Goal: Task Accomplishment & Management: Manage account settings

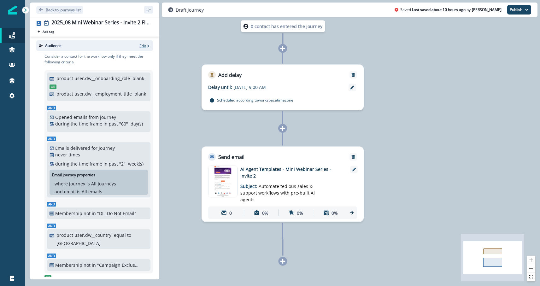
click at [143, 45] on p "Edit" at bounding box center [142, 45] width 7 height 5
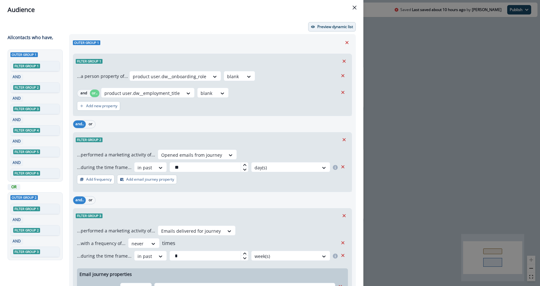
click at [324, 25] on p "Preview dynamic list" at bounding box center [335, 27] width 36 height 4
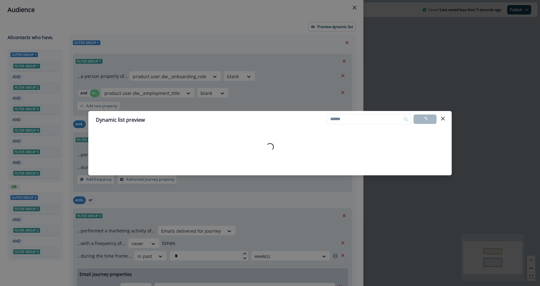
click at [257, 208] on div "Dynamic list preview Loading... Export list Loading..." at bounding box center [270, 143] width 540 height 286
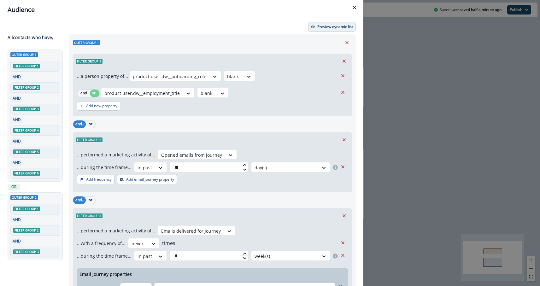
click at [333, 27] on p "Preview dynamic list" at bounding box center [335, 27] width 36 height 4
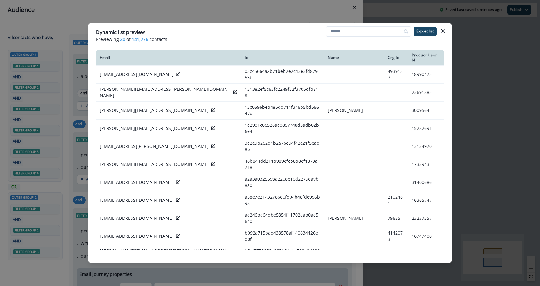
drag, startPoint x: 442, startPoint y: 30, endPoint x: 452, endPoint y: 24, distance: 11.6
click at [442, 30] on icon "Close" at bounding box center [443, 31] width 4 height 4
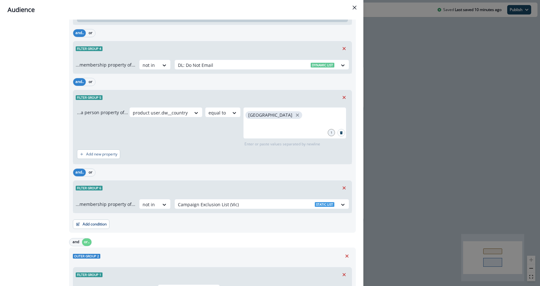
scroll to position [310, 0]
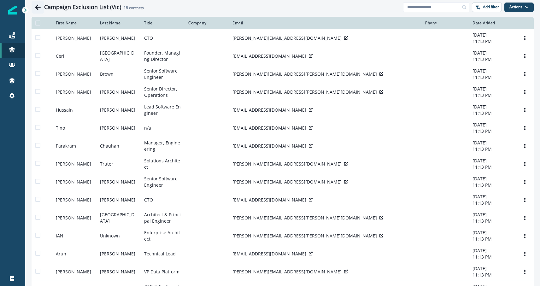
click at [36, 6] on icon "Go back" at bounding box center [38, 6] width 6 height 5
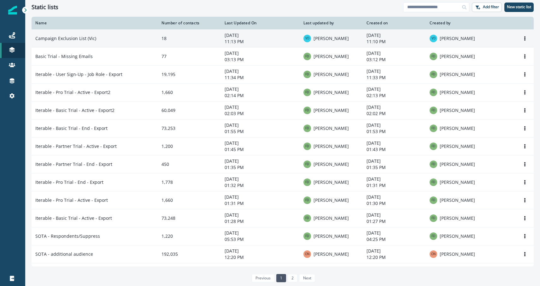
click at [81, 42] on td "Campaign Exclusion List (Vic)" at bounding box center [95, 38] width 126 height 18
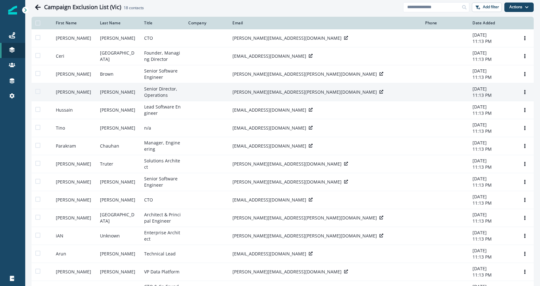
scroll to position [32, 0]
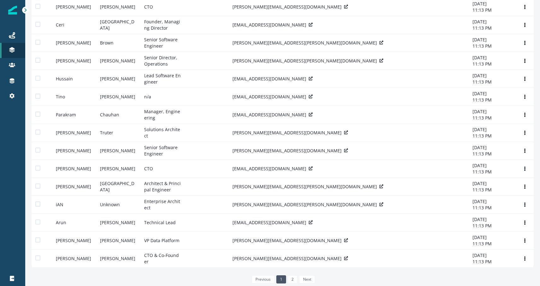
click at [291, 279] on link "2" at bounding box center [293, 279] width 10 height 8
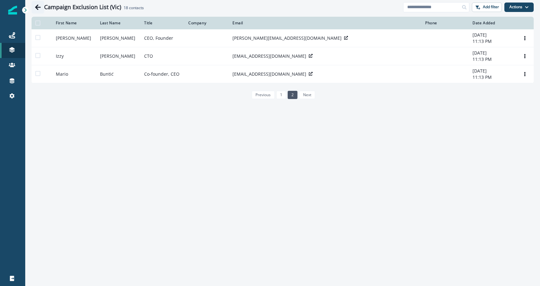
click at [39, 7] on icon "Go back" at bounding box center [38, 6] width 6 height 5
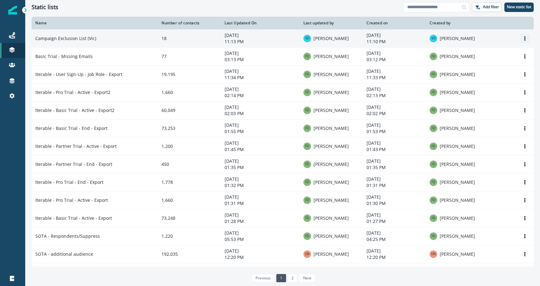
click at [524, 36] on icon "Options" at bounding box center [524, 38] width 4 height 4
click at [85, 39] on td "Campaign Exclusion List (Vic)" at bounding box center [95, 38] width 126 height 18
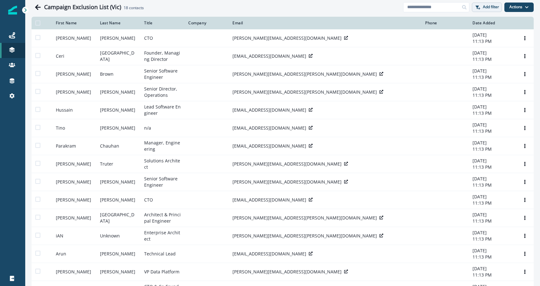
click at [493, 7] on p "Add filter" at bounding box center [491, 7] width 16 height 4
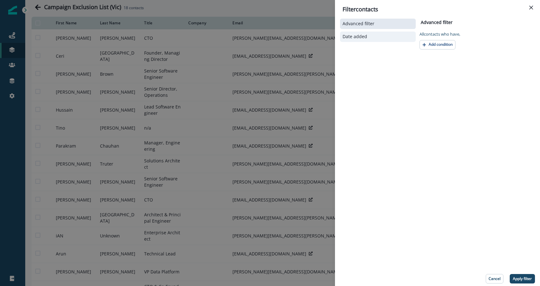
click at [346, 35] on p "Date added" at bounding box center [354, 36] width 25 height 5
select select "**"
select select "****"
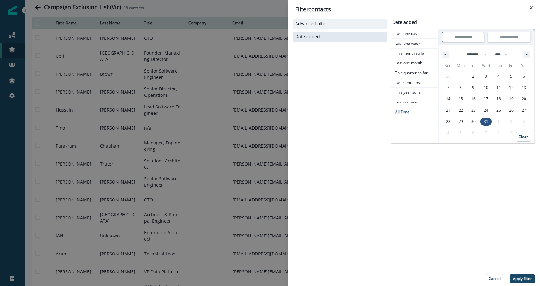
click at [329, 25] on button "Advanced filter" at bounding box center [340, 23] width 90 height 5
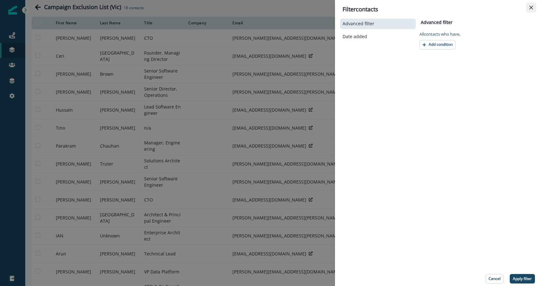
click at [533, 6] on icon "Close" at bounding box center [531, 8] width 4 height 4
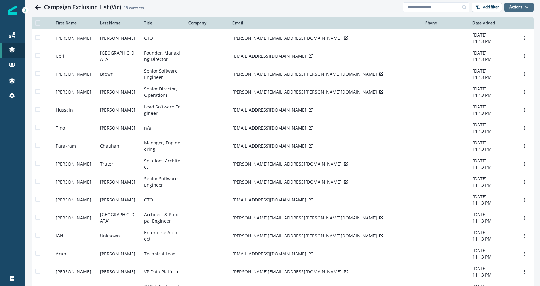
click at [525, 6] on icon "button" at bounding box center [527, 7] width 4 height 4
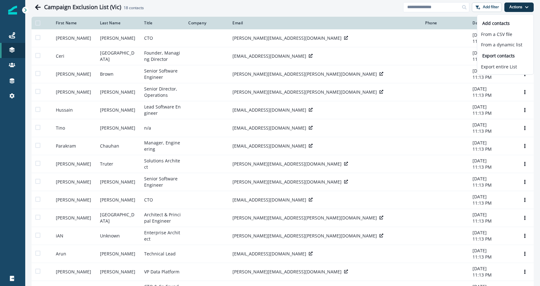
click at [343, 14] on div "Clear" at bounding box center [282, 15] width 515 height 3
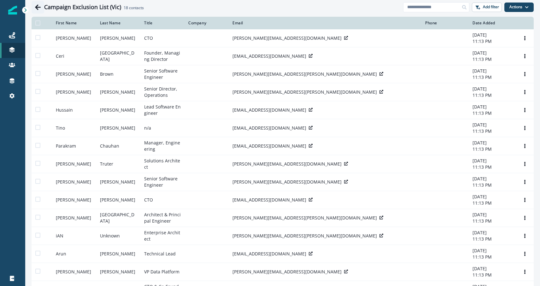
click at [34, 5] on button "Go back" at bounding box center [38, 7] width 13 height 13
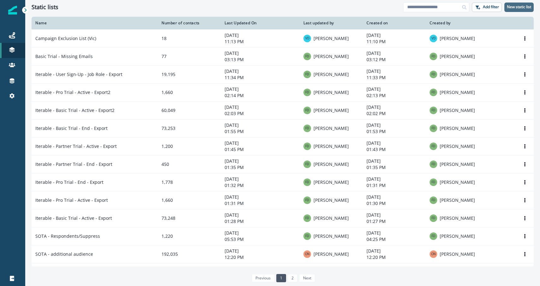
click at [514, 6] on p "New static list" at bounding box center [519, 7] width 24 height 4
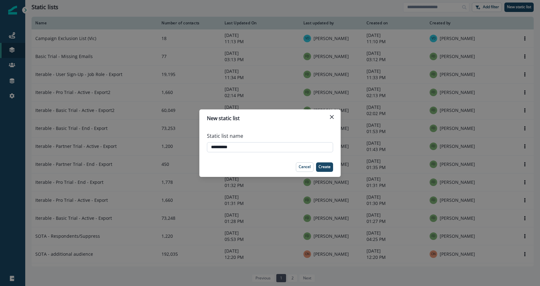
type input "**********"
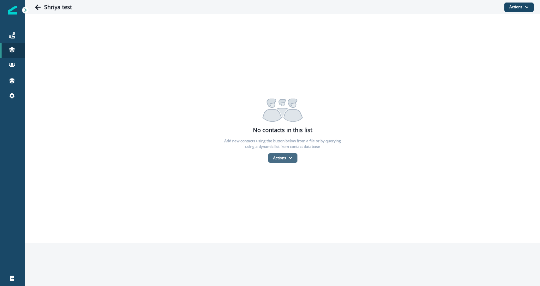
click at [283, 160] on button "Actions" at bounding box center [282, 157] width 29 height 9
click at [305, 195] on button "From a dynamic list" at bounding box center [296, 195] width 56 height 10
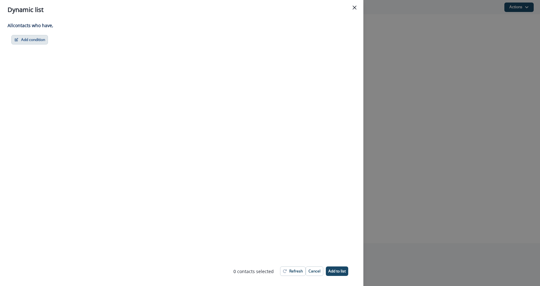
click at [29, 42] on button "Add condition" at bounding box center [29, 39] width 37 height 9
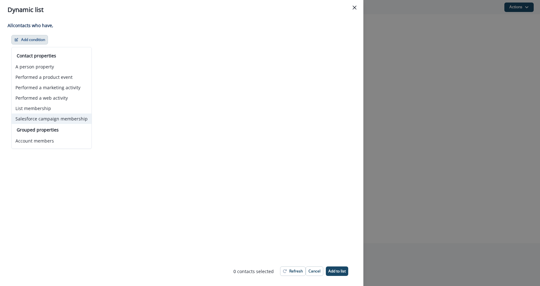
click at [49, 120] on button "Salesforce campaign membership" at bounding box center [52, 118] width 80 height 10
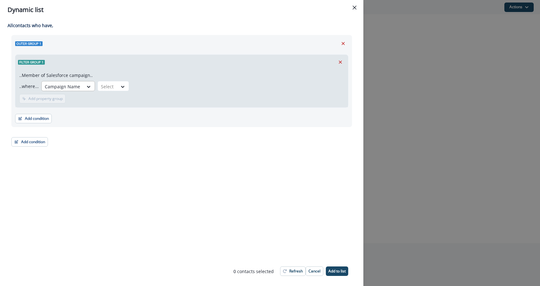
click at [74, 88] on div at bounding box center [62, 87] width 35 height 8
click at [77, 99] on div "Campaign Name" at bounding box center [66, 101] width 52 height 12
click at [112, 89] on div "Select" at bounding box center [108, 86] width 20 height 10
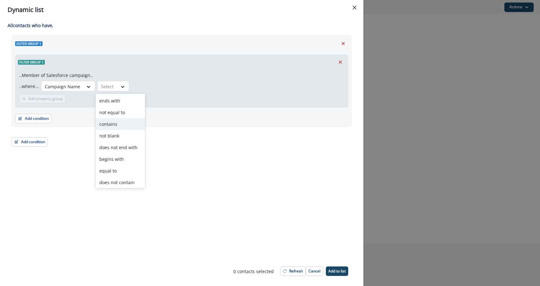
click at [116, 125] on div "contains" at bounding box center [120, 124] width 49 height 12
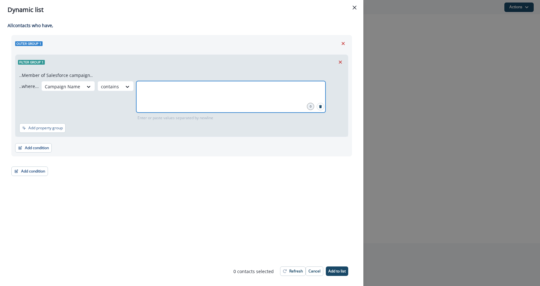
click at [175, 90] on input "text" at bounding box center [230, 89] width 187 height 13
type input "**********"
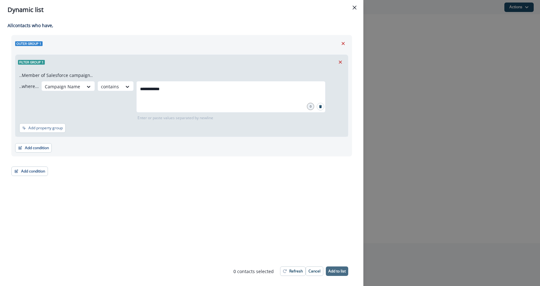
click at [340, 272] on p "Add to list" at bounding box center [336, 271] width 17 height 4
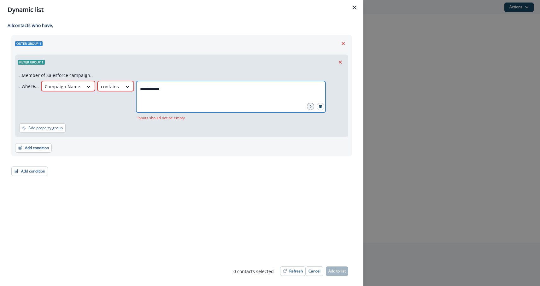
click at [174, 90] on input "**********" at bounding box center [230, 89] width 187 height 13
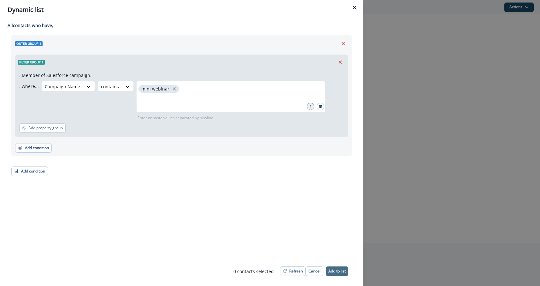
click at [338, 272] on p "Add to list" at bounding box center [336, 271] width 17 height 4
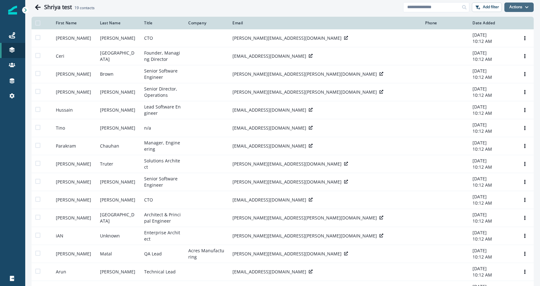
click at [523, 9] on button "Actions" at bounding box center [518, 7] width 29 height 9
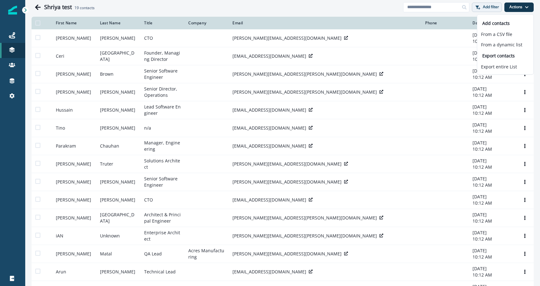
click at [486, 9] on p "Add filter" at bounding box center [491, 7] width 16 height 4
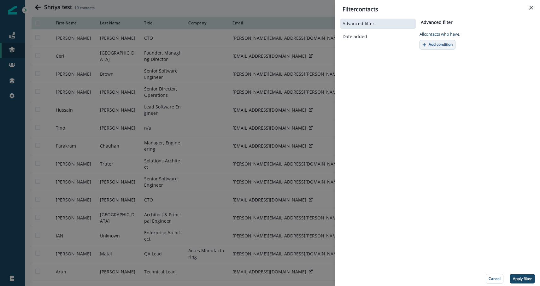
click at [431, 45] on p "Add condition" at bounding box center [440, 44] width 24 height 4
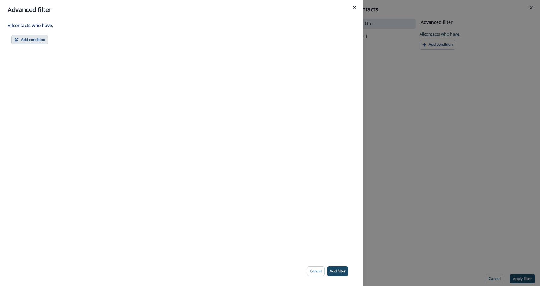
click at [21, 42] on button "Add condition" at bounding box center [29, 39] width 37 height 9
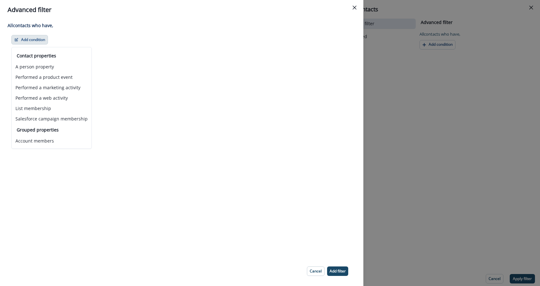
drag, startPoint x: 471, startPoint y: 90, endPoint x: 519, endPoint y: 45, distance: 65.6
click at [472, 88] on div "Advanced filter All contact s who have, Add condition Contact properties A pers…" at bounding box center [270, 143] width 540 height 286
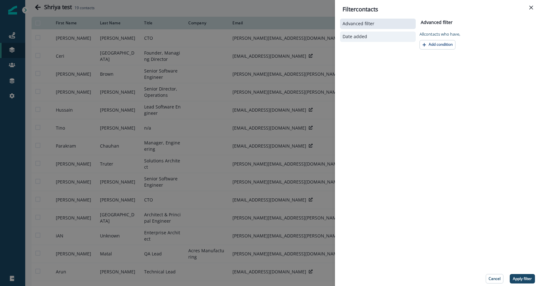
click at [375, 37] on button "Date added" at bounding box center [377, 36] width 71 height 5
select select "**"
select select "****"
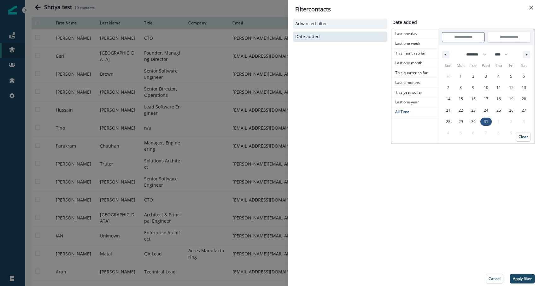
click at [364, 23] on button "Advanced filter" at bounding box center [340, 23] width 90 height 5
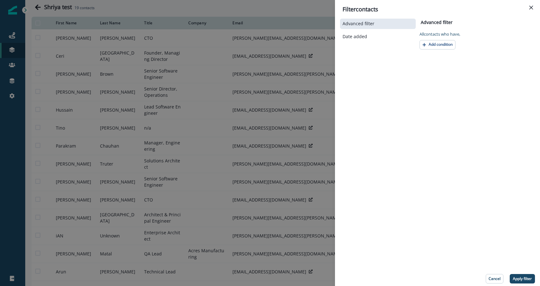
click at [531, 8] on icon "Close" at bounding box center [531, 8] width 4 height 4
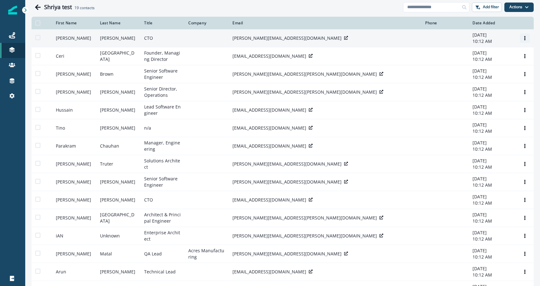
click at [523, 37] on icon "Options" at bounding box center [524, 38] width 4 height 4
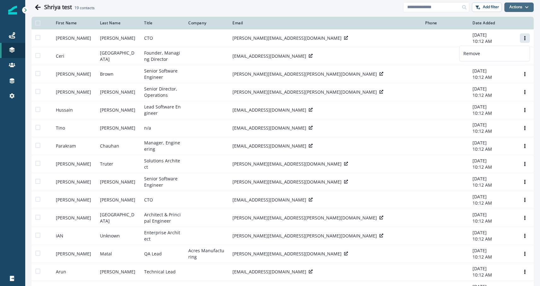
click at [526, 7] on icon "button" at bounding box center [526, 7] width 3 height 2
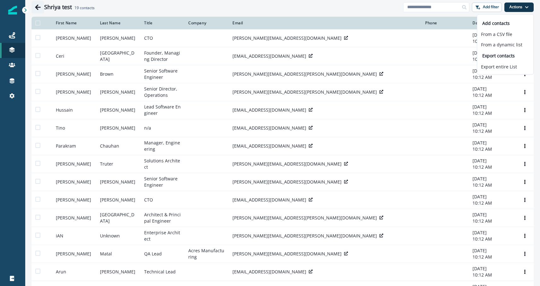
click at [37, 8] on icon "Go back" at bounding box center [38, 6] width 6 height 5
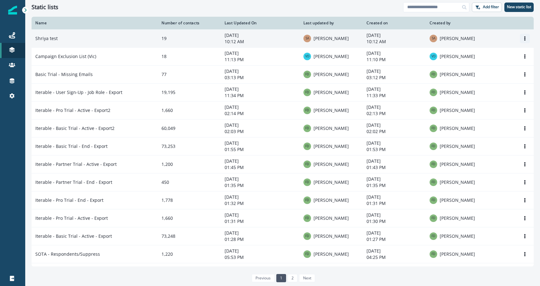
click at [526, 38] on icon "Options" at bounding box center [524, 38] width 4 height 4
click at [479, 66] on button "Delete" at bounding box center [494, 64] width 70 height 10
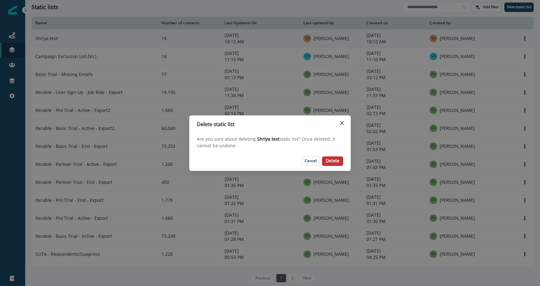
click at [333, 162] on p "Delete" at bounding box center [333, 160] width 14 height 5
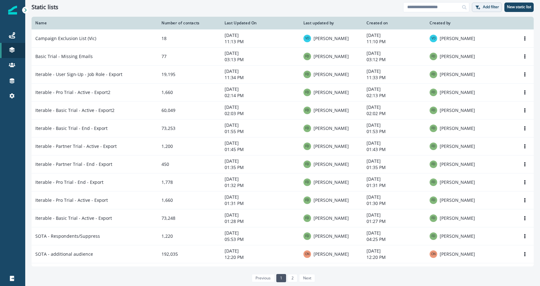
click at [485, 8] on p "Add filter" at bounding box center [491, 7] width 16 height 4
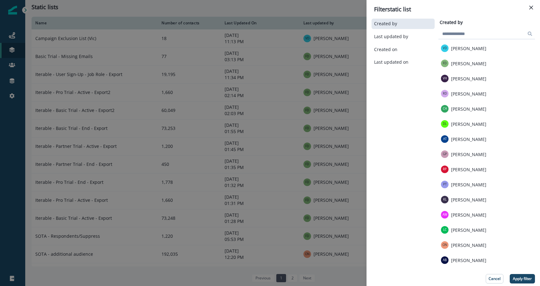
click at [533, 7] on button "Close" at bounding box center [531, 8] width 10 height 10
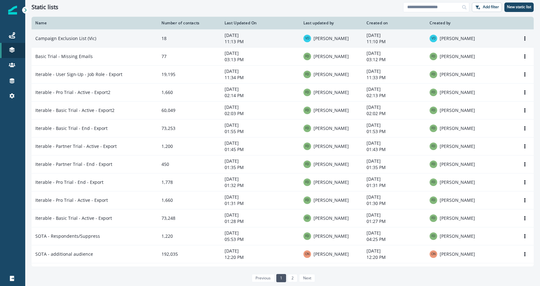
click at [252, 40] on p "11:13 PM" at bounding box center [259, 41] width 71 height 6
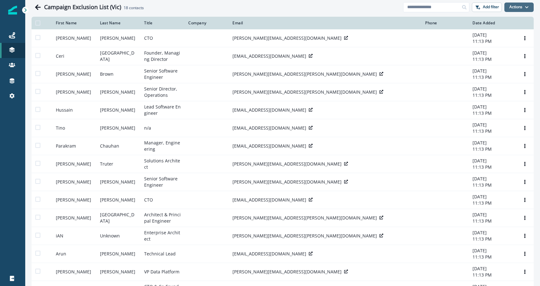
click at [516, 7] on button "Actions" at bounding box center [518, 7] width 29 height 9
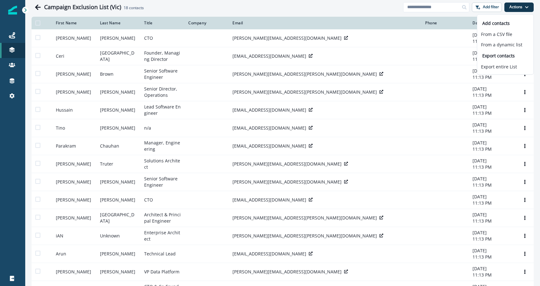
click at [356, 12] on div "Campaign Exclusion List (Vic) 18 contacts" at bounding box center [217, 7] width 371 height 13
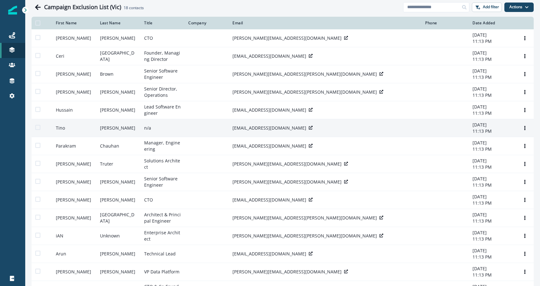
scroll to position [32, 0]
